Goal: Check status

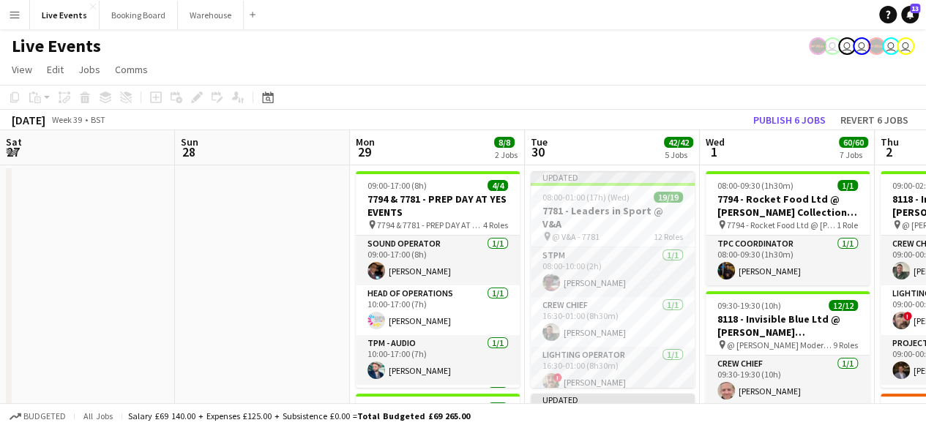
scroll to position [0, 318]
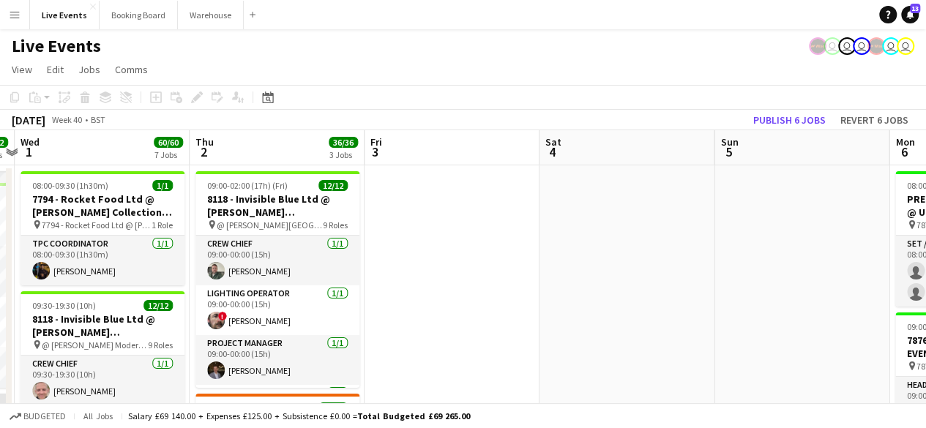
drag, startPoint x: 722, startPoint y: 209, endPoint x: 312, endPoint y: 204, distance: 410.1
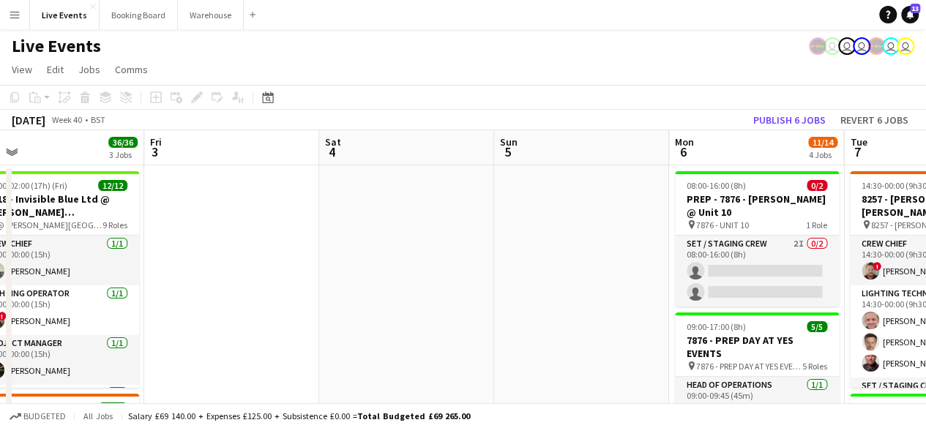
drag, startPoint x: 700, startPoint y: 212, endPoint x: 196, endPoint y: 203, distance: 503.9
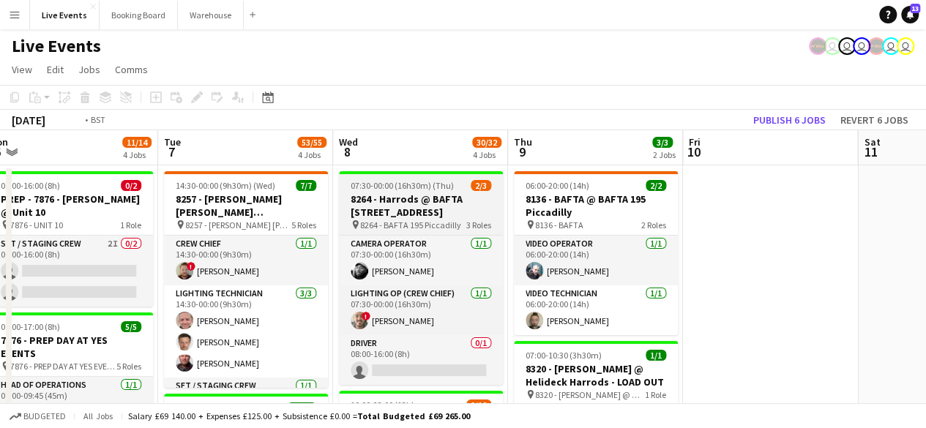
drag, startPoint x: 534, startPoint y: 207, endPoint x: 387, endPoint y: 179, distance: 149.9
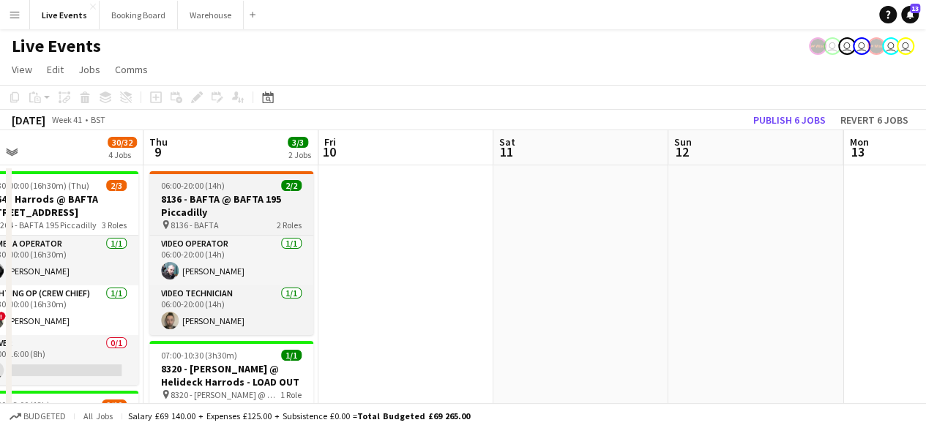
drag, startPoint x: 630, startPoint y: 190, endPoint x: 297, endPoint y: 210, distance: 333.8
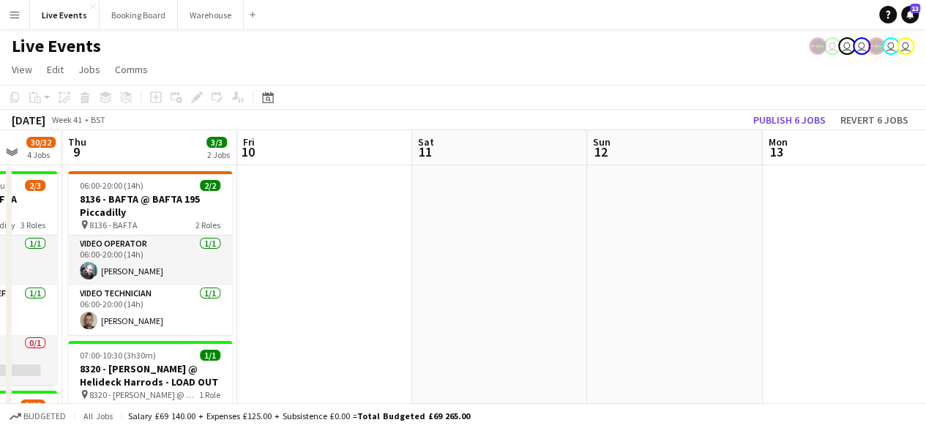
drag, startPoint x: 669, startPoint y: 219, endPoint x: 353, endPoint y: 232, distance: 316.6
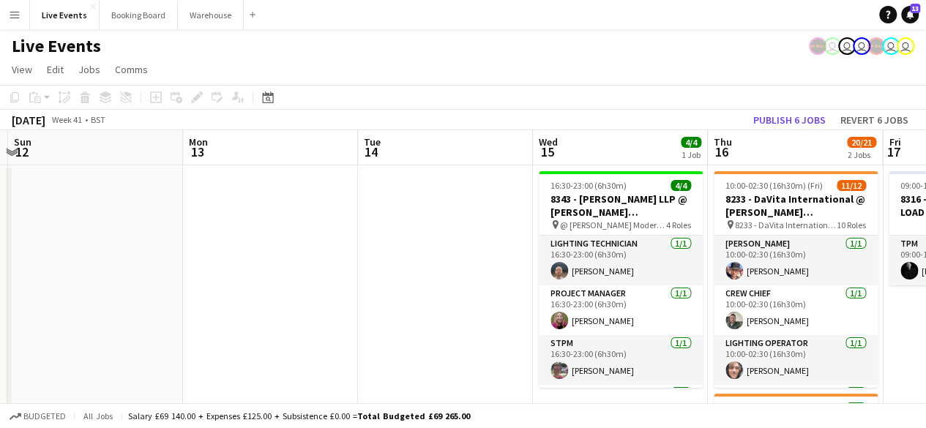
drag, startPoint x: 652, startPoint y: 222, endPoint x: 269, endPoint y: 250, distance: 383.3
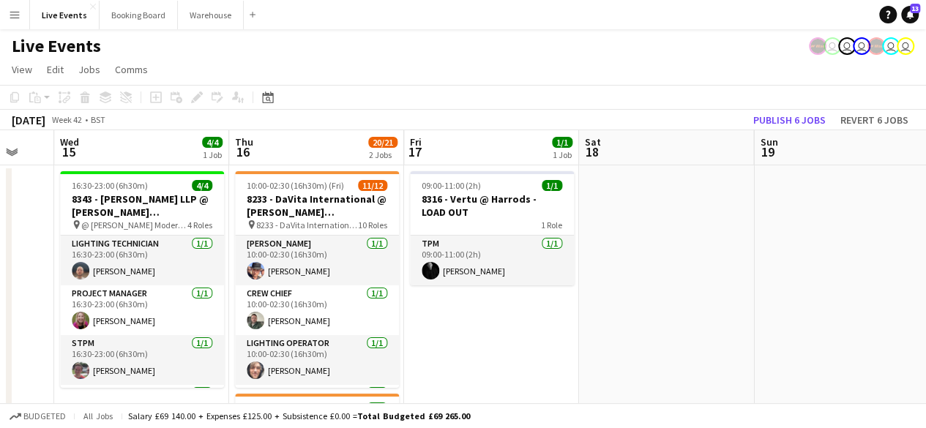
drag, startPoint x: 605, startPoint y: 215, endPoint x: 612, endPoint y: 209, distance: 9.4
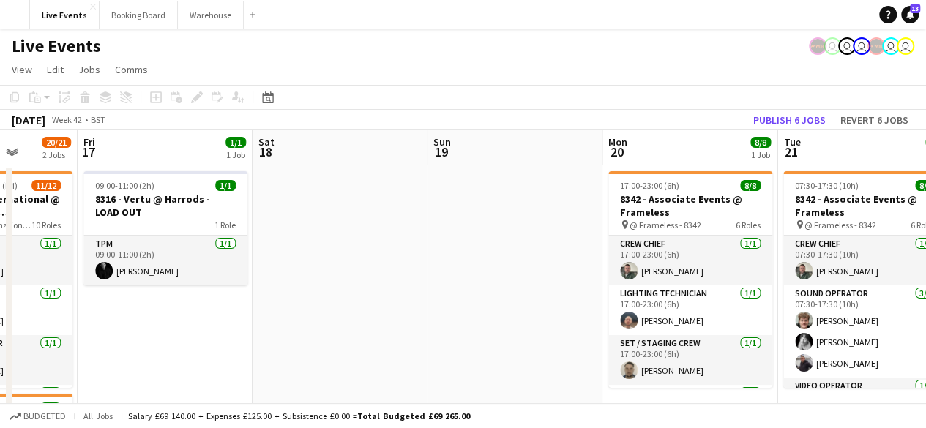
drag, startPoint x: 702, startPoint y: 213, endPoint x: 450, endPoint y: 236, distance: 252.9
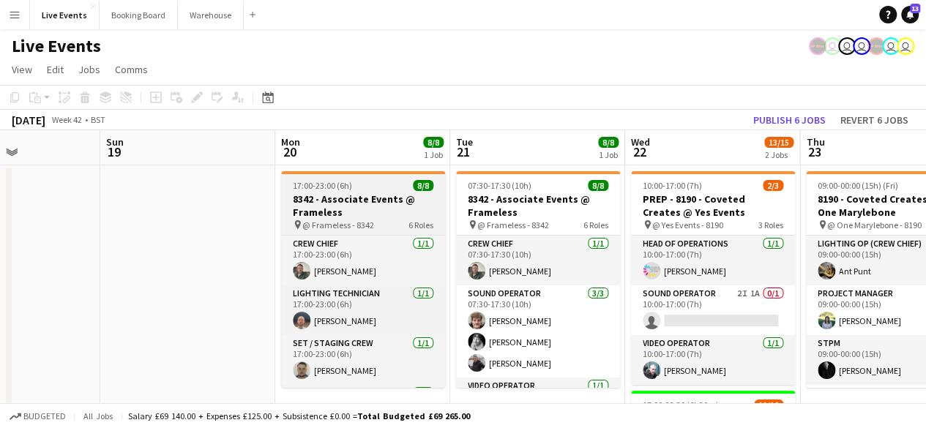
drag, startPoint x: 626, startPoint y: 234, endPoint x: 308, endPoint y: 225, distance: 318.7
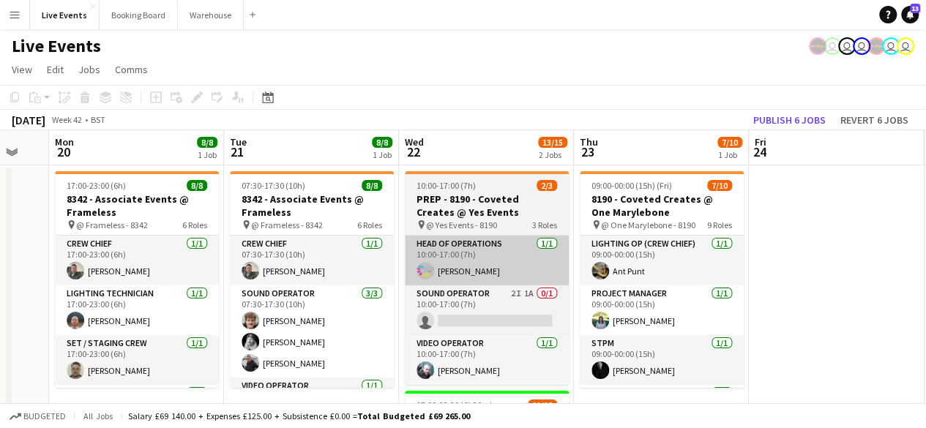
drag, startPoint x: 704, startPoint y: 240, endPoint x: 508, endPoint y: 235, distance: 196.3
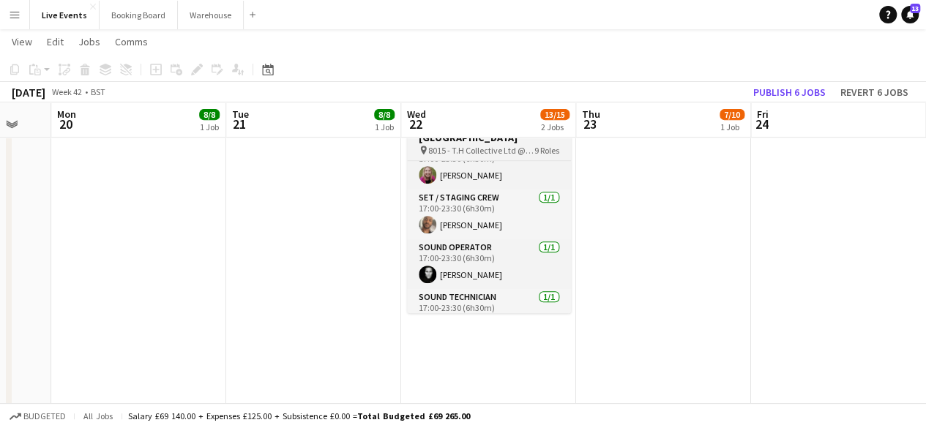
scroll to position [237, 0]
